Goal: Information Seeking & Learning: Learn about a topic

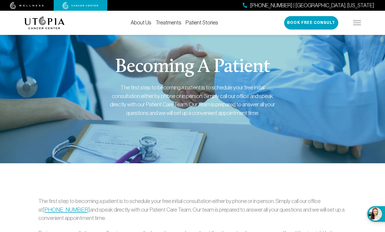
click at [356, 22] on img at bounding box center [357, 23] width 8 height 4
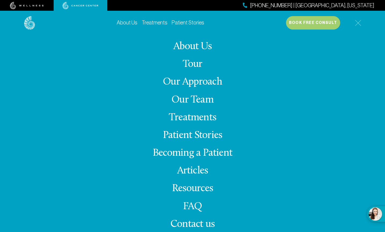
click at [30, 23] on img at bounding box center [29, 23] width 11 height 14
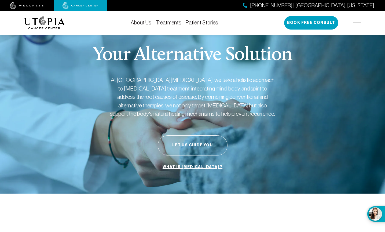
click at [358, 20] on div "(727) 799-9060 | Tampa, Florida Book Free Consult" at bounding box center [322, 22] width 77 height 13
click at [355, 22] on img at bounding box center [357, 23] width 8 height 4
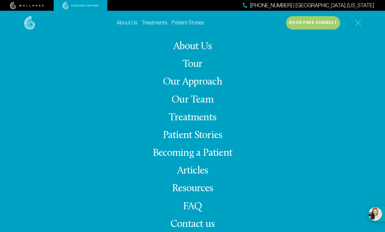
click at [185, 112] on link "Treatments" at bounding box center [192, 117] width 47 height 10
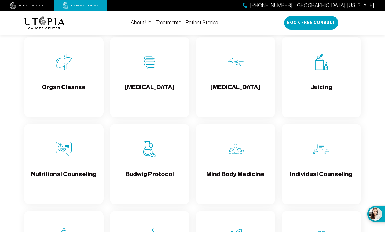
scroll to position [742, 0]
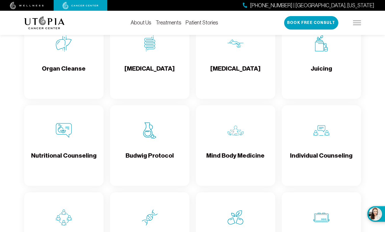
click at [153, 142] on div "Budwig Protocol" at bounding box center [149, 145] width 79 height 80
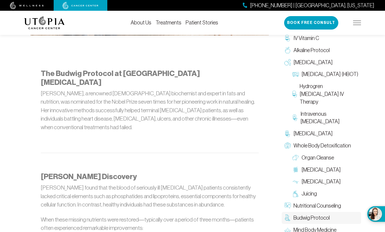
scroll to position [160, 0]
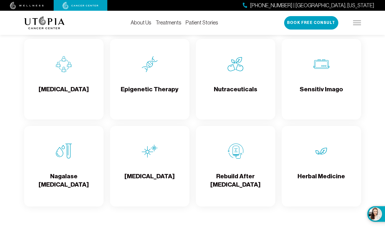
scroll to position [924, 0]
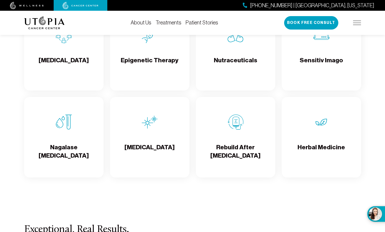
click at [237, 151] on h4 "Rebuild After Chemo" at bounding box center [235, 151] width 71 height 17
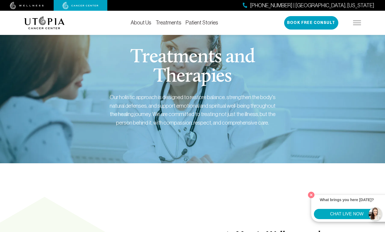
click at [166, 21] on link "Treatments" at bounding box center [168, 23] width 26 height 6
click at [167, 23] on link "Treatments" at bounding box center [168, 23] width 26 height 6
click at [168, 21] on link "Treatments" at bounding box center [168, 23] width 26 height 6
click at [360, 22] on img at bounding box center [357, 23] width 8 height 4
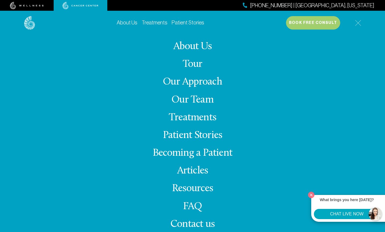
scroll to position [41, 0]
click at [27, 5] on img at bounding box center [27, 6] width 34 height 8
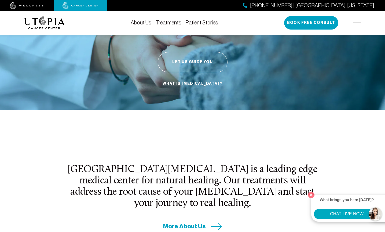
scroll to position [82, 0]
